Goal: Task Accomplishment & Management: Manage account settings

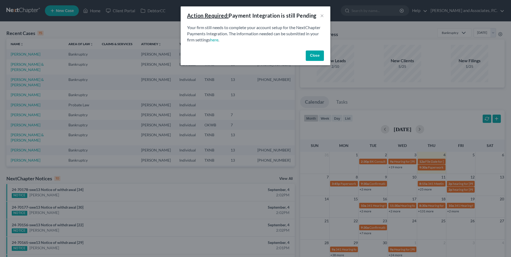
click at [313, 57] on button "Close" at bounding box center [314, 55] width 18 height 11
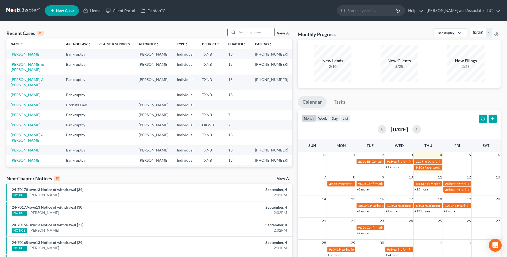
click at [240, 33] on input "search" at bounding box center [255, 32] width 37 height 8
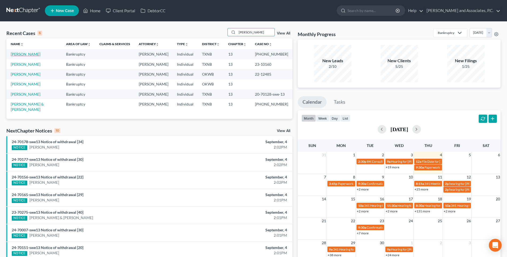
type input "[PERSON_NAME]"
click at [26, 54] on link "[PERSON_NAME]" at bounding box center [26, 54] width 30 height 5
select select "5"
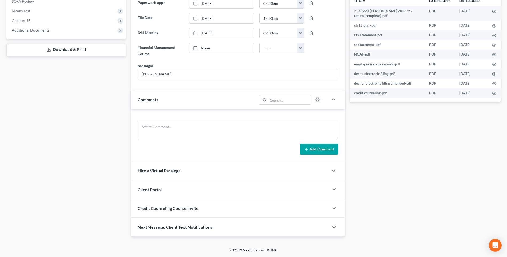
scroll to position [186, 0]
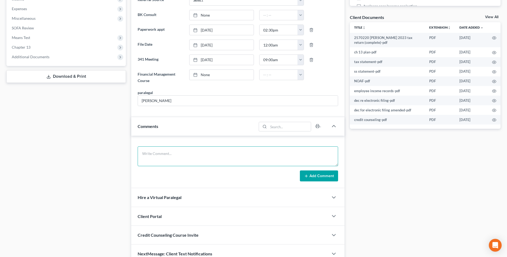
click at [162, 156] on textarea at bounding box center [238, 156] width 200 height 20
type textarea "8/252025 uploaded required documents and sent to the trustee. MC"
click at [322, 174] on button "Add Comment" at bounding box center [319, 175] width 38 height 11
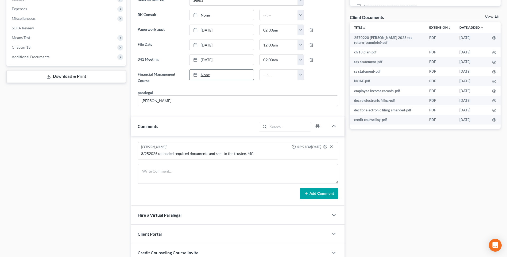
click at [207, 73] on link "None" at bounding box center [221, 75] width 64 height 10
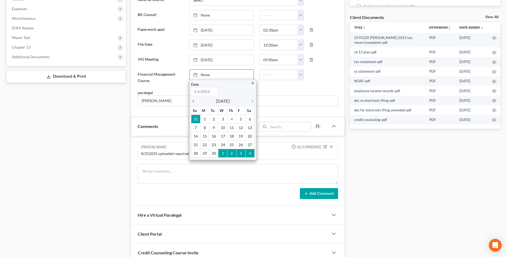
click at [192, 101] on icon "chevron_left" at bounding box center [194, 101] width 7 height 4
type input "[DATE]"
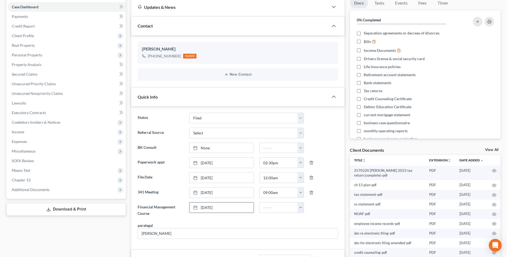
scroll to position [0, 0]
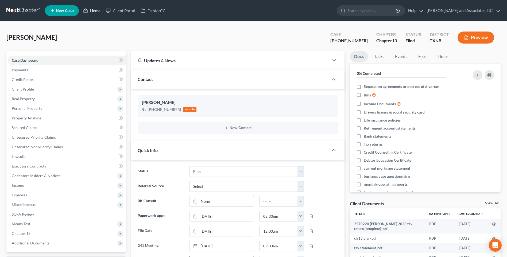
click at [95, 11] on link "Home" at bounding box center [91, 11] width 23 height 10
